Goal: Check status: Check status

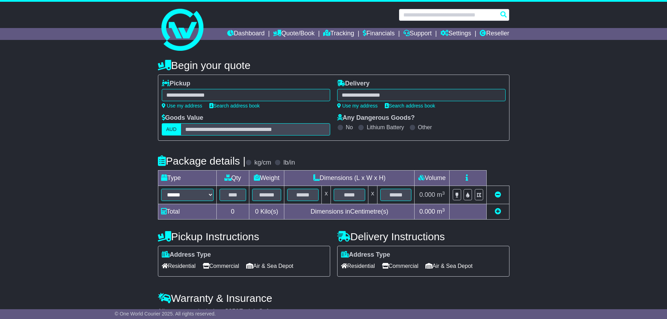
click at [453, 13] on input "text" at bounding box center [454, 15] width 111 height 12
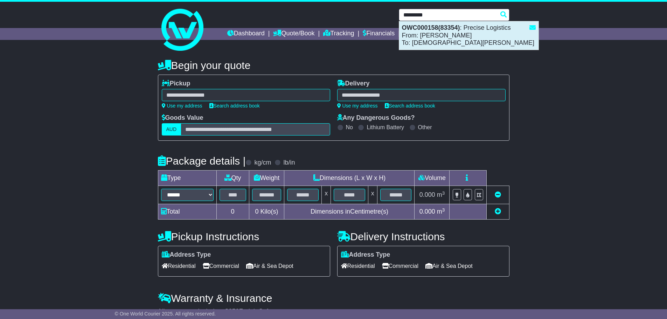
click at [452, 32] on div "OWC000158(83354) : Precise Logistics From: HELEN HOANG To: Shihai Goto" at bounding box center [468, 35] width 139 height 28
type input "*********"
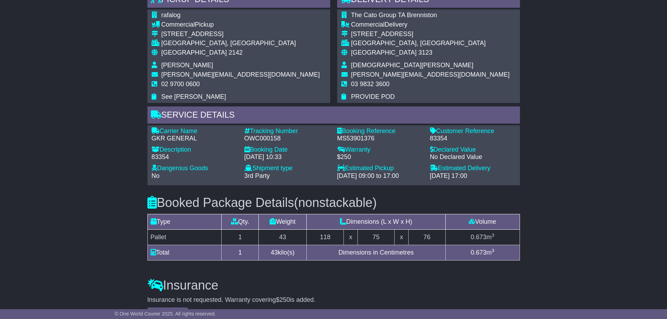
scroll to position [490, 0]
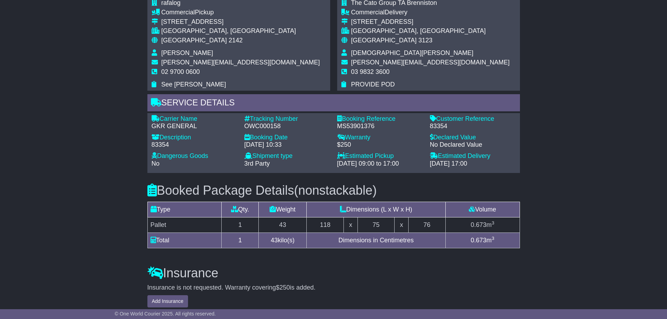
click at [441, 122] on div "Customer Reference" at bounding box center [473, 119] width 86 height 8
click at [440, 127] on div "83354" at bounding box center [473, 127] width 86 height 8
copy div "83354"
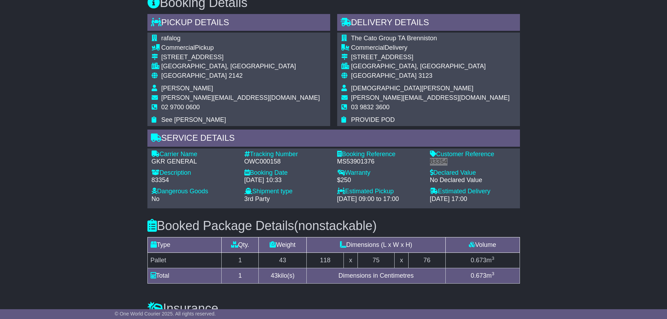
scroll to position [455, 0]
